Goal: Information Seeking & Learning: Learn about a topic

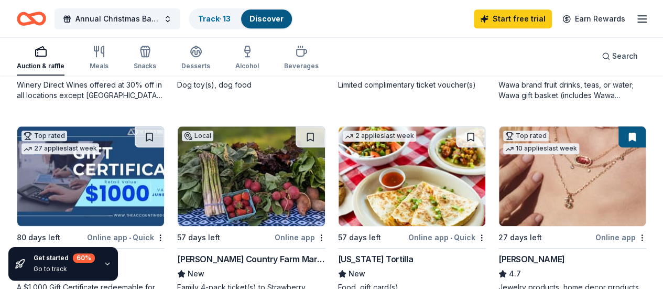
scroll to position [524, 0]
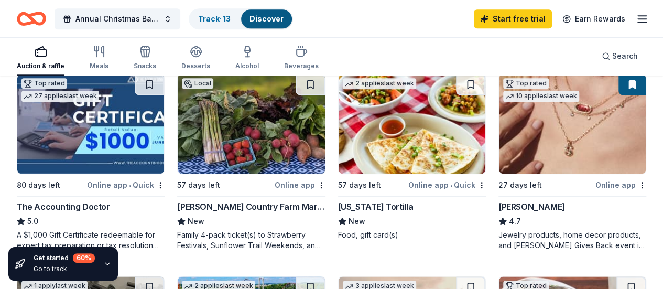
drag, startPoint x: 231, startPoint y: 186, endPoint x: 451, endPoint y: 49, distance: 258.4
click at [451, 49] on div "Auction & raffle Meals Snacks Desserts Alcohol Beverages Search" at bounding box center [331, 56] width 629 height 39
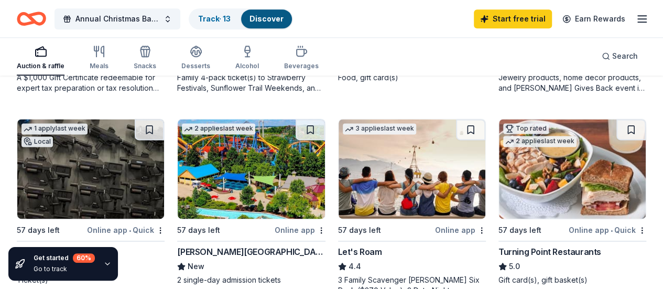
scroll to position [734, 0]
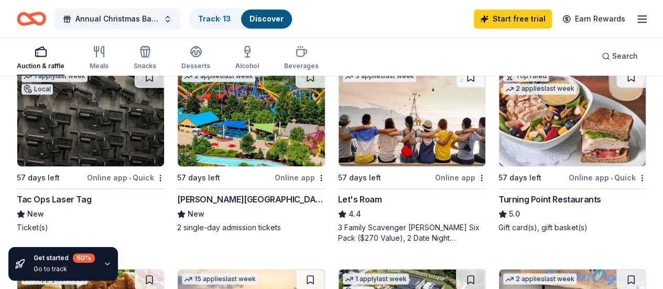
click at [499, 136] on img at bounding box center [572, 117] width 147 height 100
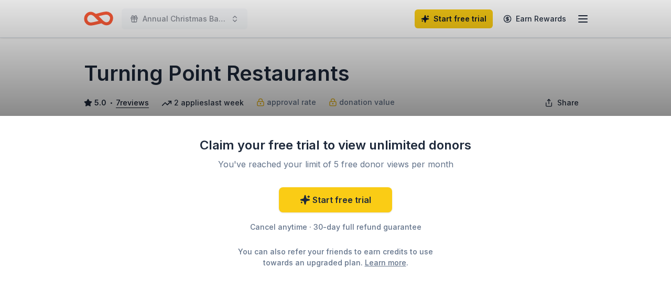
click at [417, 68] on div "Claim your free trial to view unlimited donors You've reached your limit of 5 f…" at bounding box center [335, 144] width 671 height 289
